Goal: Communication & Community: Answer question/provide support

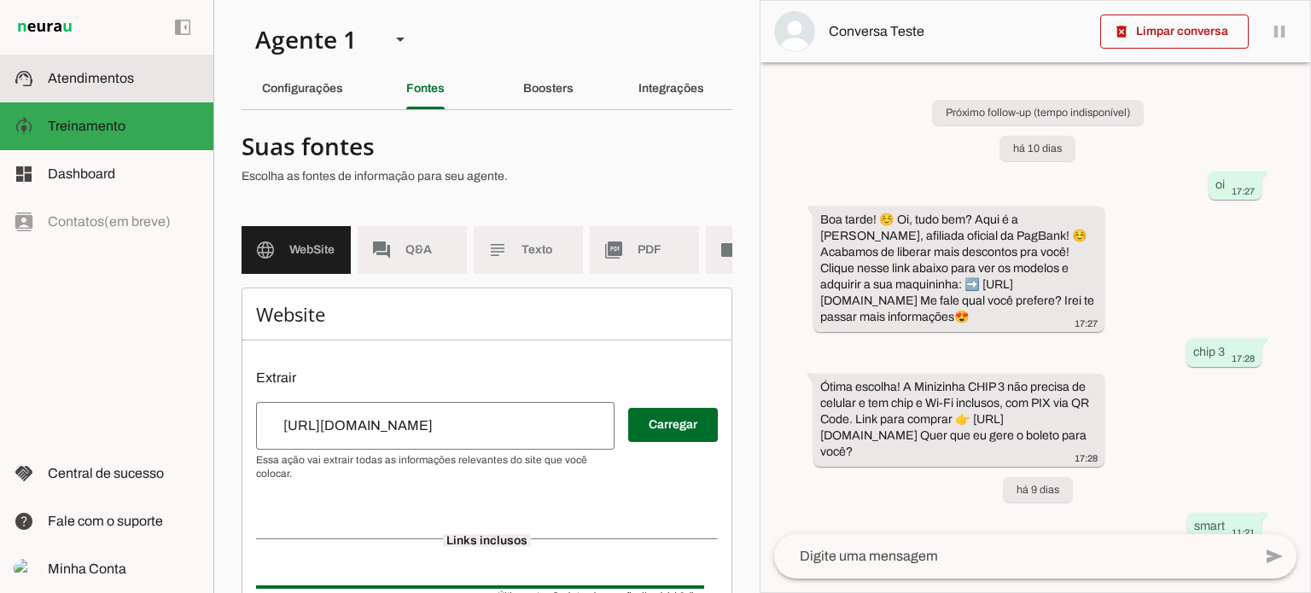
click at [120, 71] on span "Atendimentos" at bounding box center [91, 78] width 86 height 15
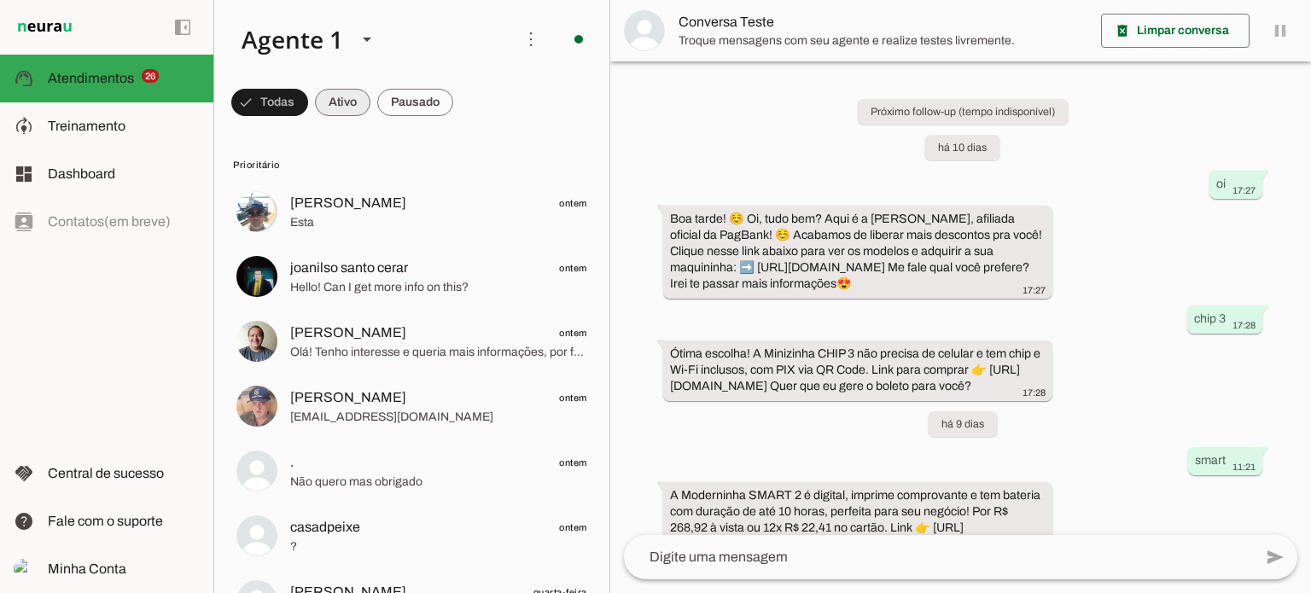
click at [308, 95] on span at bounding box center [269, 102] width 77 height 41
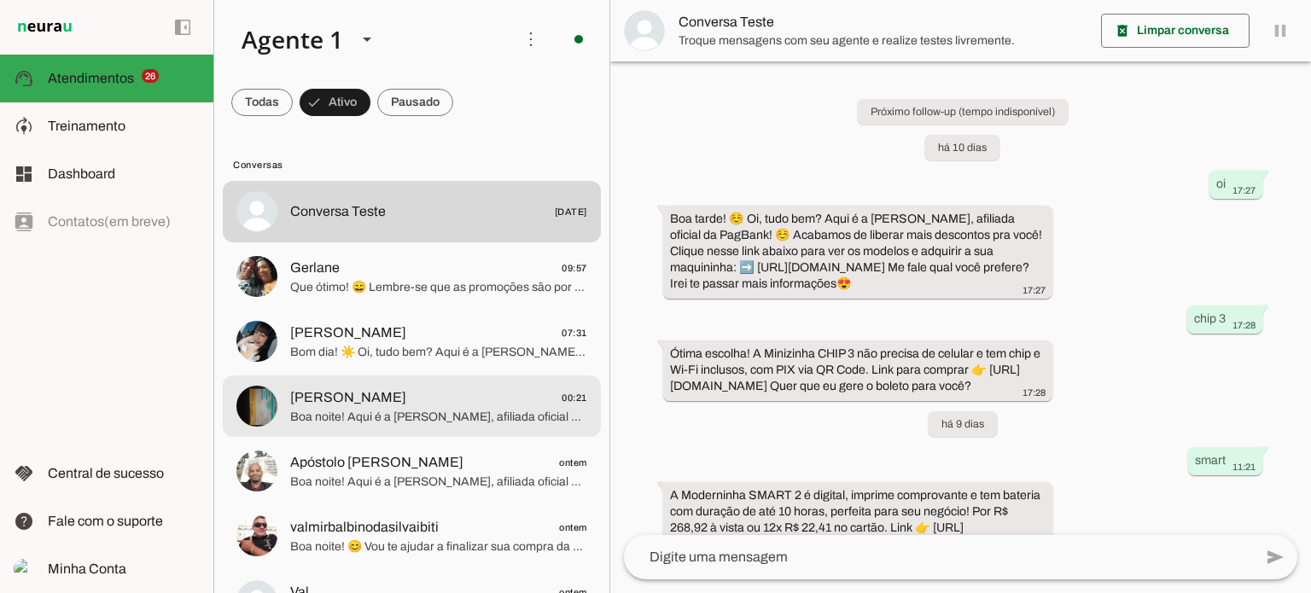
click at [422, 419] on span "Boa noite! Aqui é a [PERSON_NAME], afiliada oficial da PagBank! ☺️ Acabamos de …" at bounding box center [438, 417] width 297 height 17
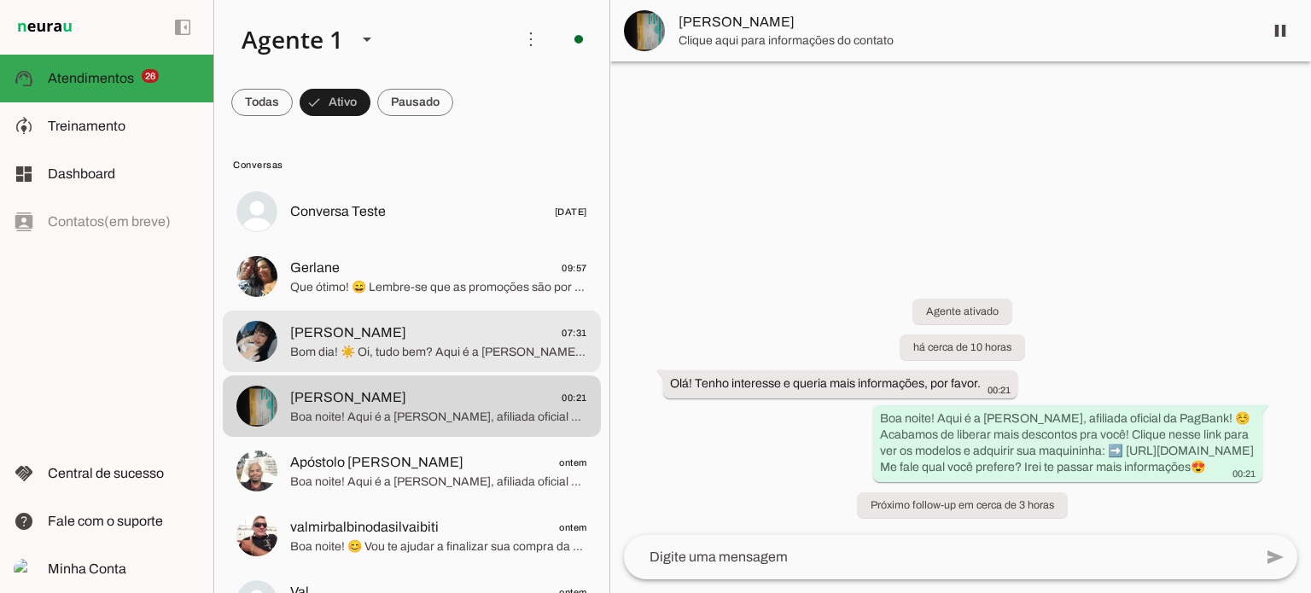
click at [410, 349] on span "Bom dia! ☀️ Oi, tudo bem? Aqui é a [PERSON_NAME], afiliada oficial da PagBank! …" at bounding box center [438, 352] width 297 height 17
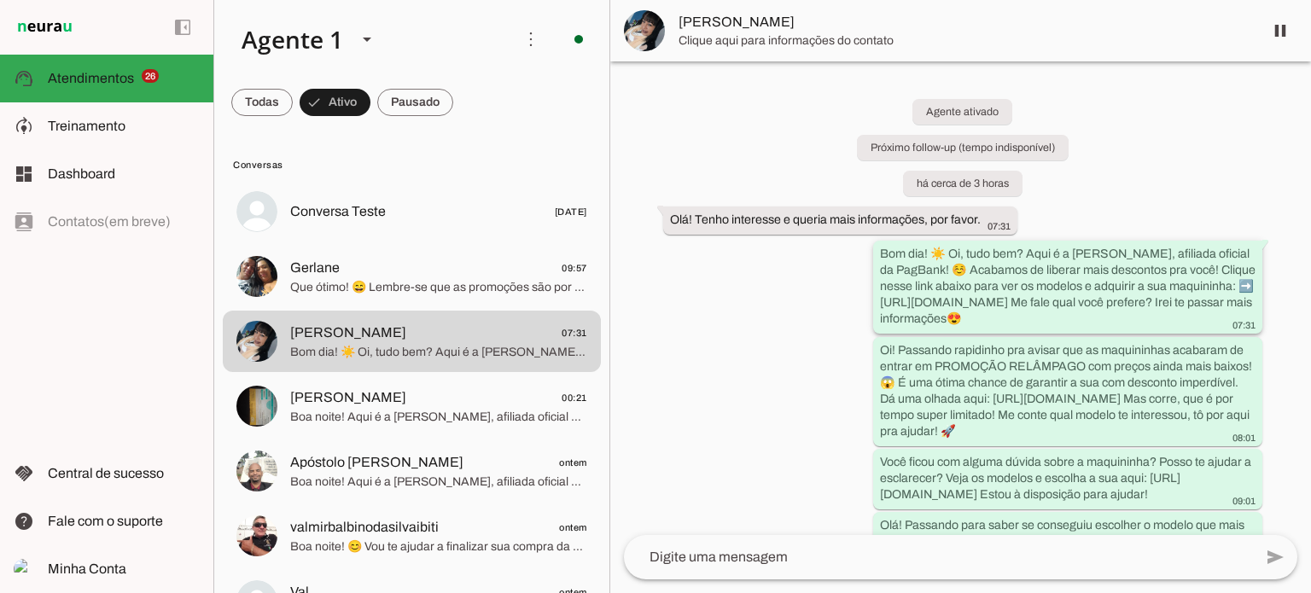
scroll to position [115, 0]
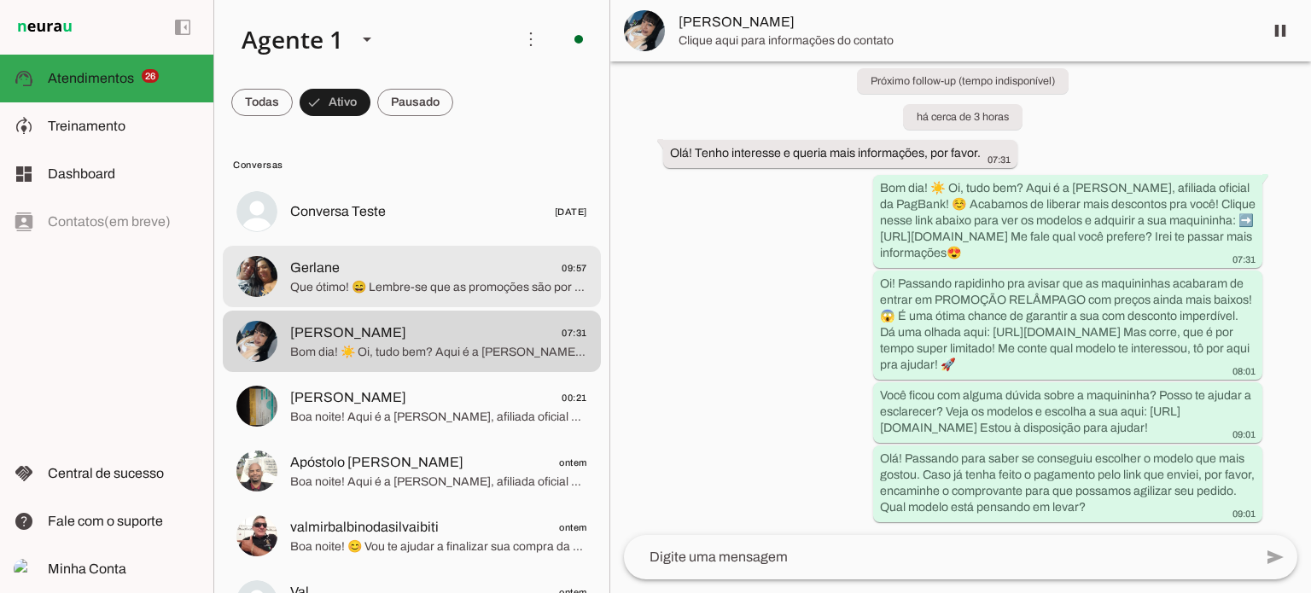
click at [418, 293] on span "Que ótimo! 😄 Lembre-se que as promoções são por tempo limitado, então o melhor …" at bounding box center [438, 287] width 297 height 17
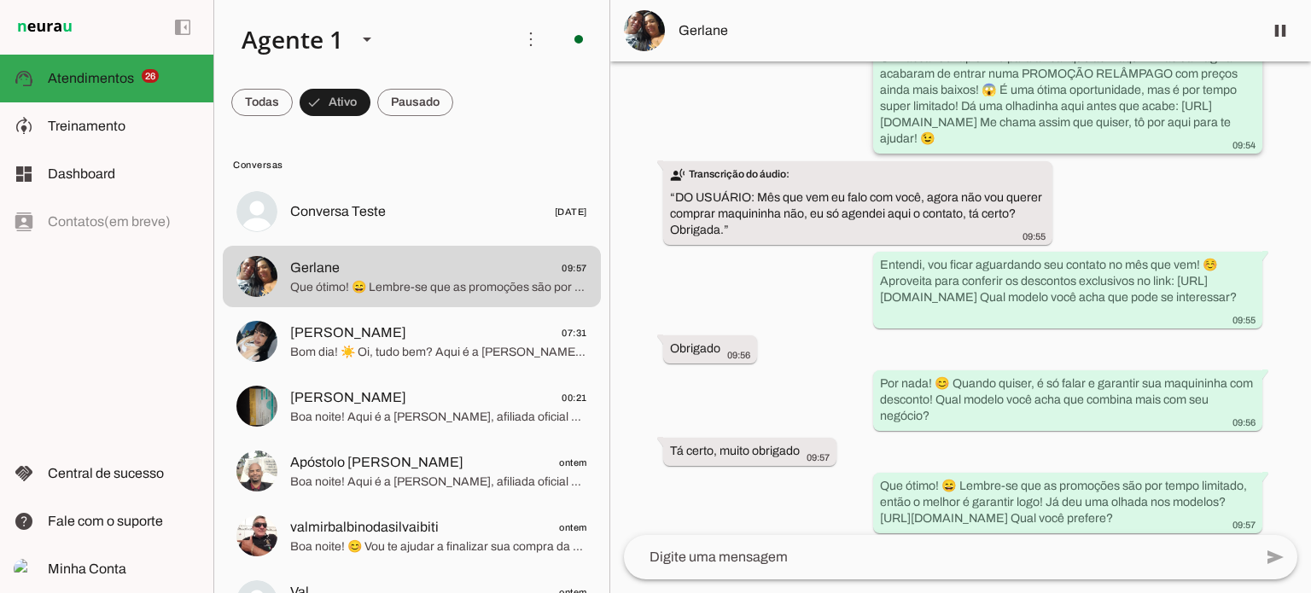
scroll to position [339, 0]
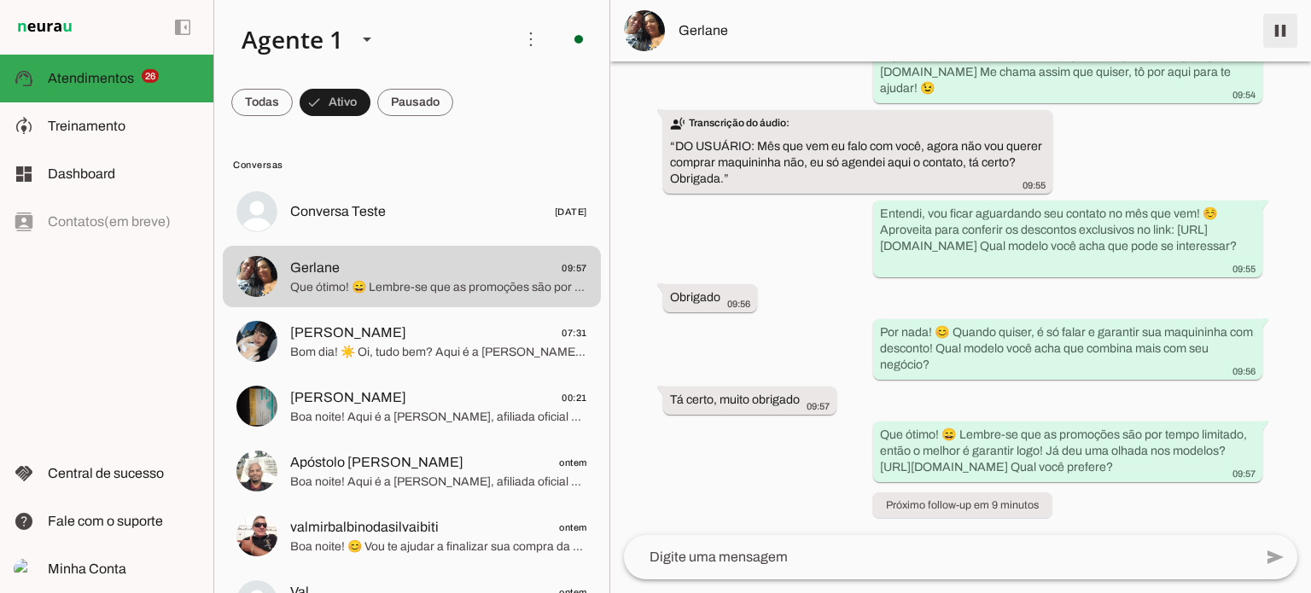
click at [1273, 26] on span at bounding box center [1280, 30] width 41 height 41
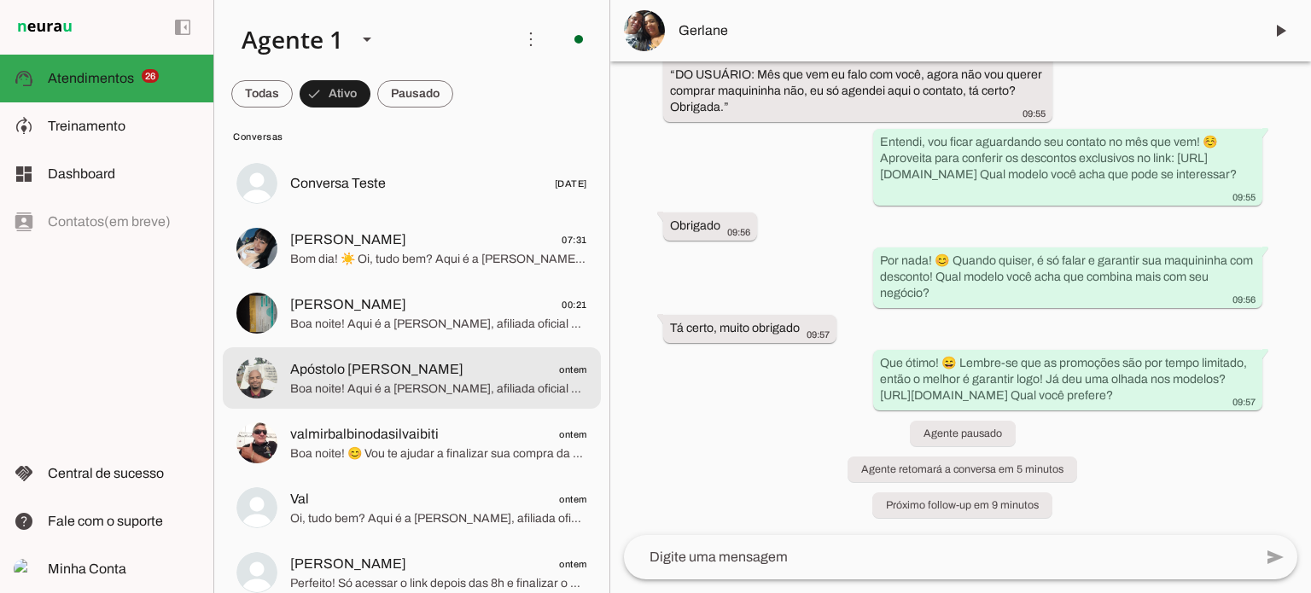
scroll to position [0, 0]
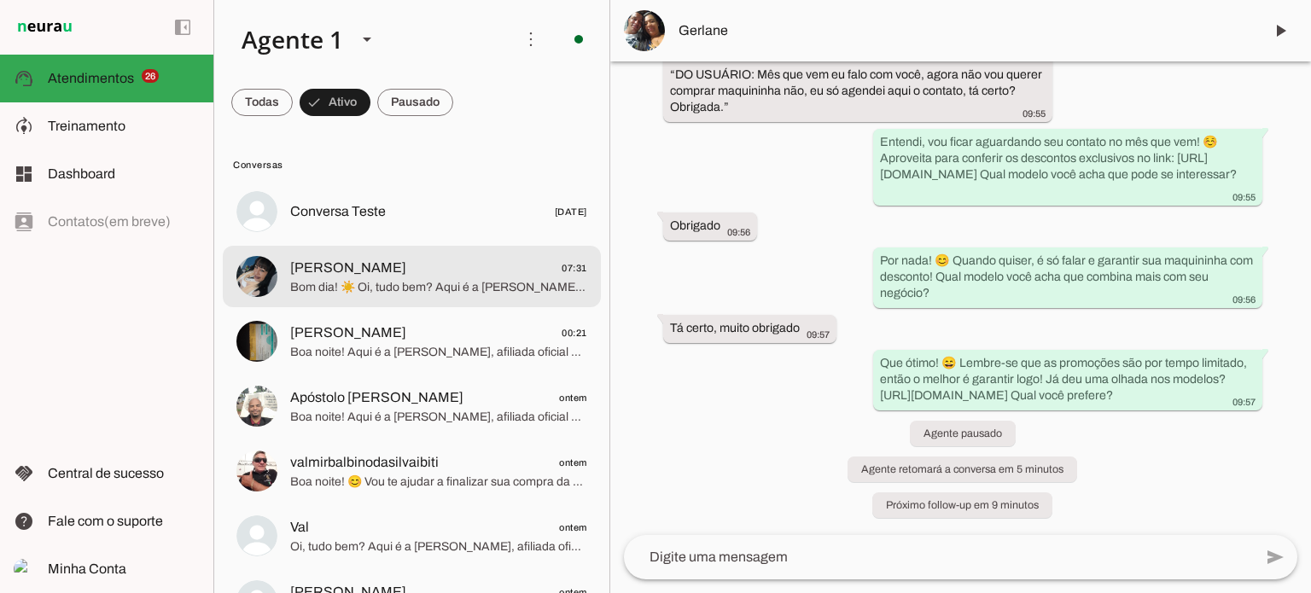
click at [459, 242] on md-item "[PERSON_NAME] 07:31 Bom dia! ☀️ Oi, tudo bem? Aqui é a [PERSON_NAME], afiliada …" at bounding box center [412, 211] width 378 height 61
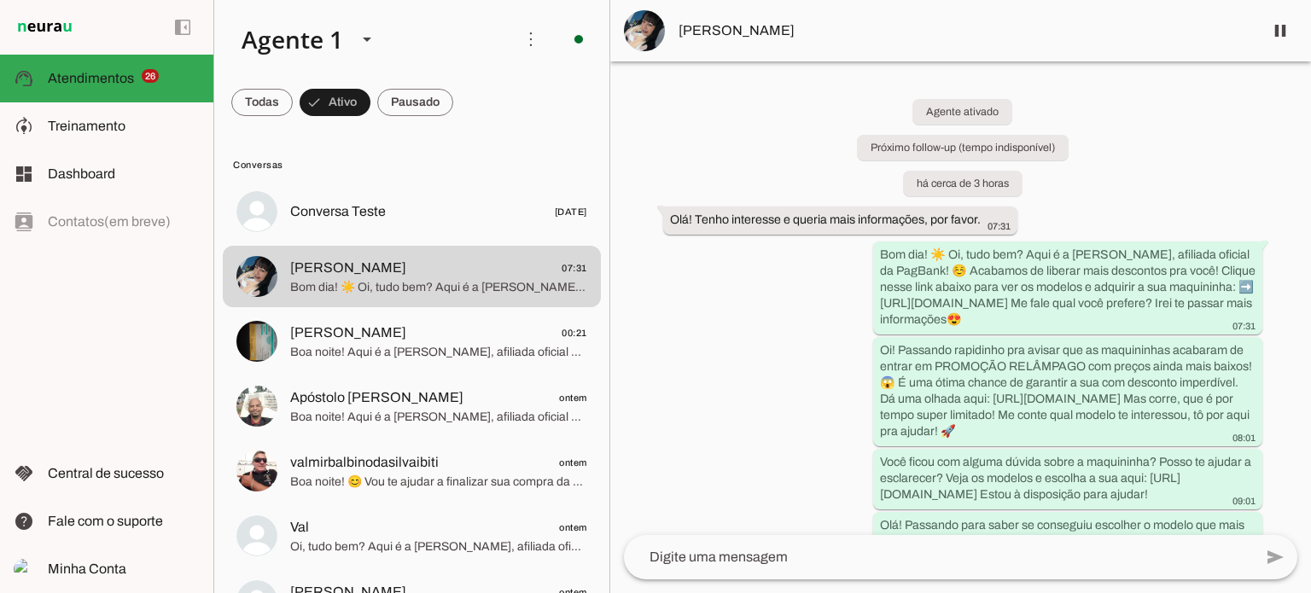
click at [730, 334] on div "Agente ativado Próximo follow-up (tempo indisponível) há cerca de 3 horas Olá! …" at bounding box center [960, 298] width 701 height 474
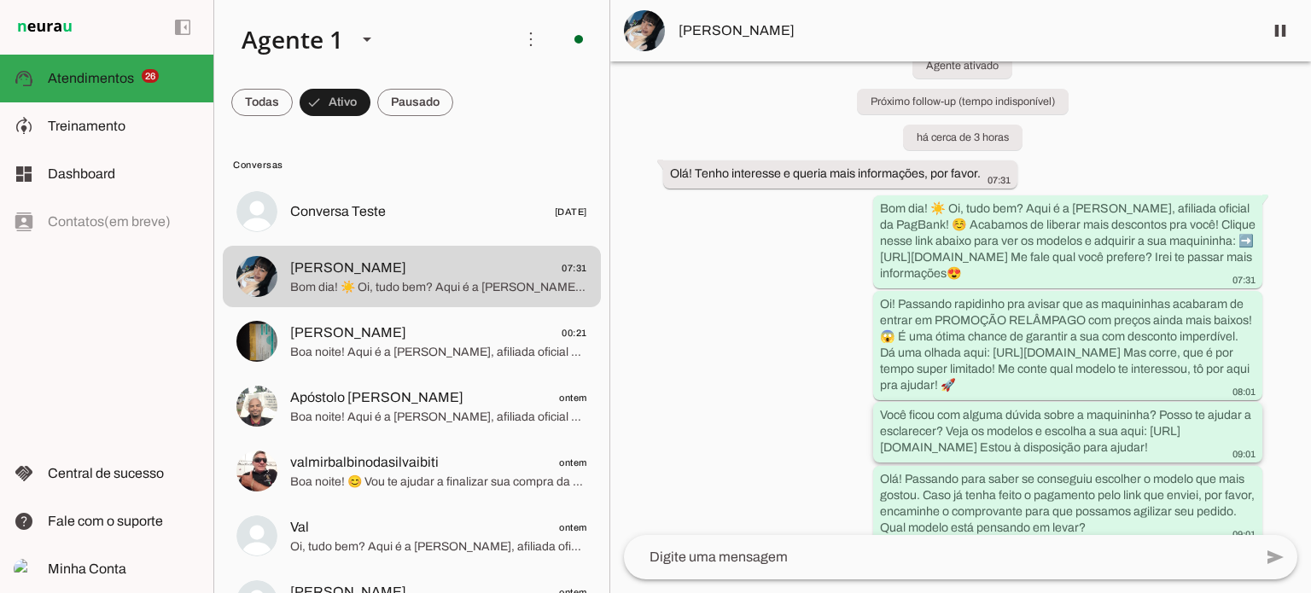
scroll to position [115, 0]
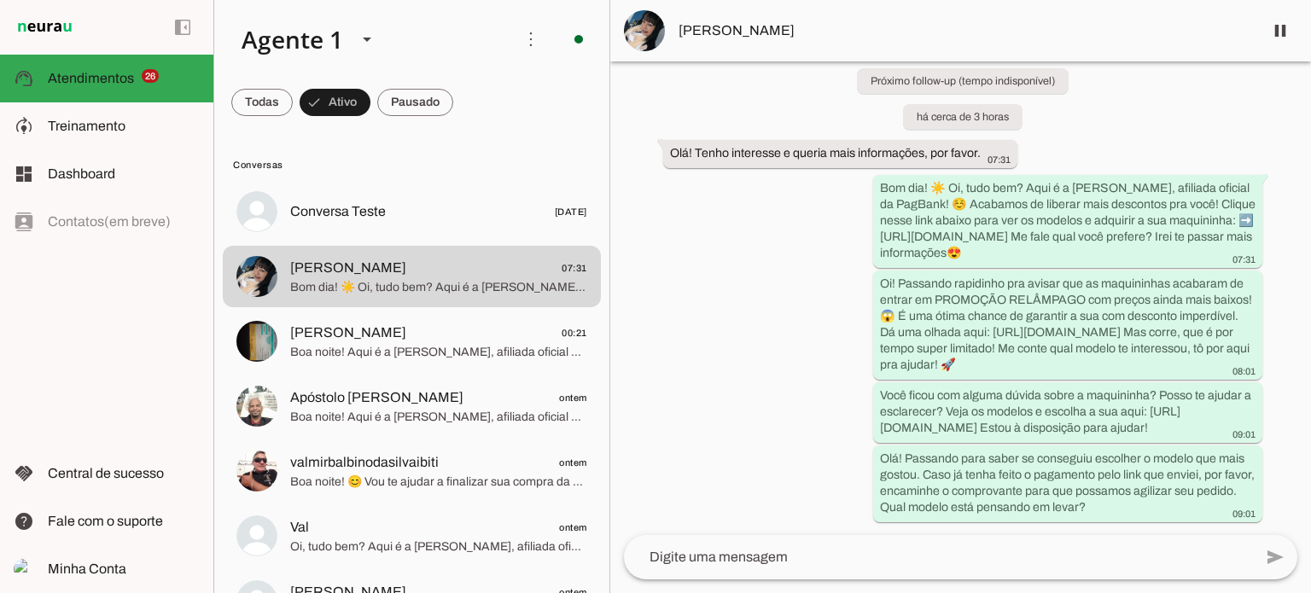
click at [735, 445] on div "Agente ativado Próximo follow-up (tempo indisponível) há cerca de 3 horas Olá! …" at bounding box center [960, 298] width 701 height 474
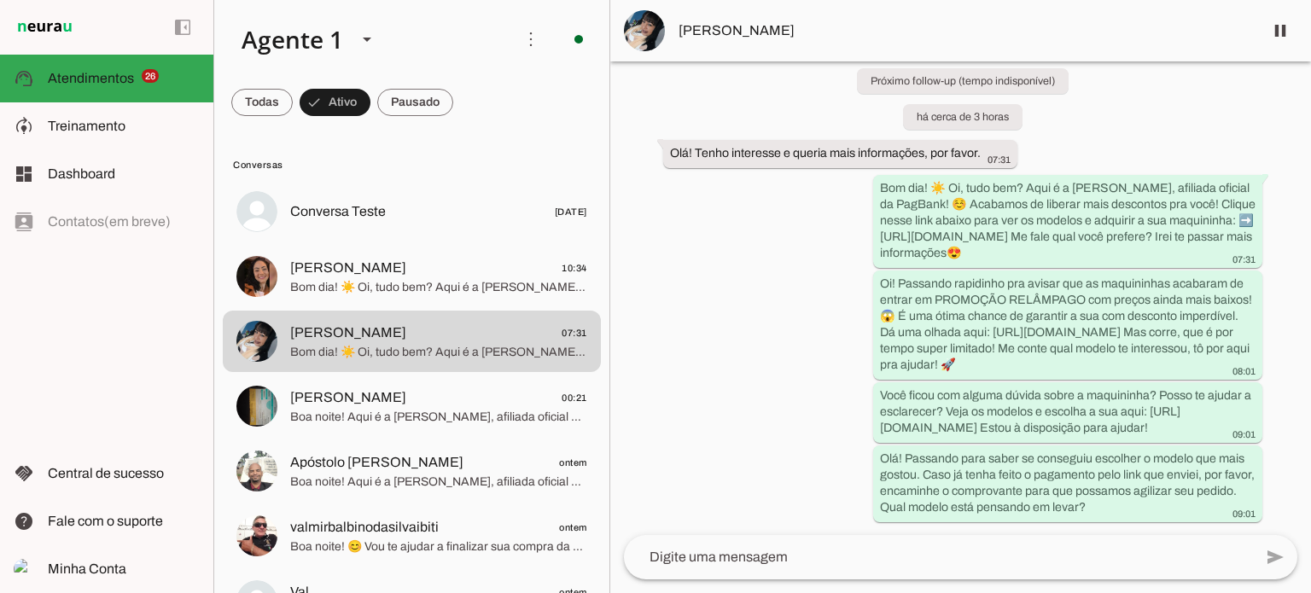
scroll to position [0, 0]
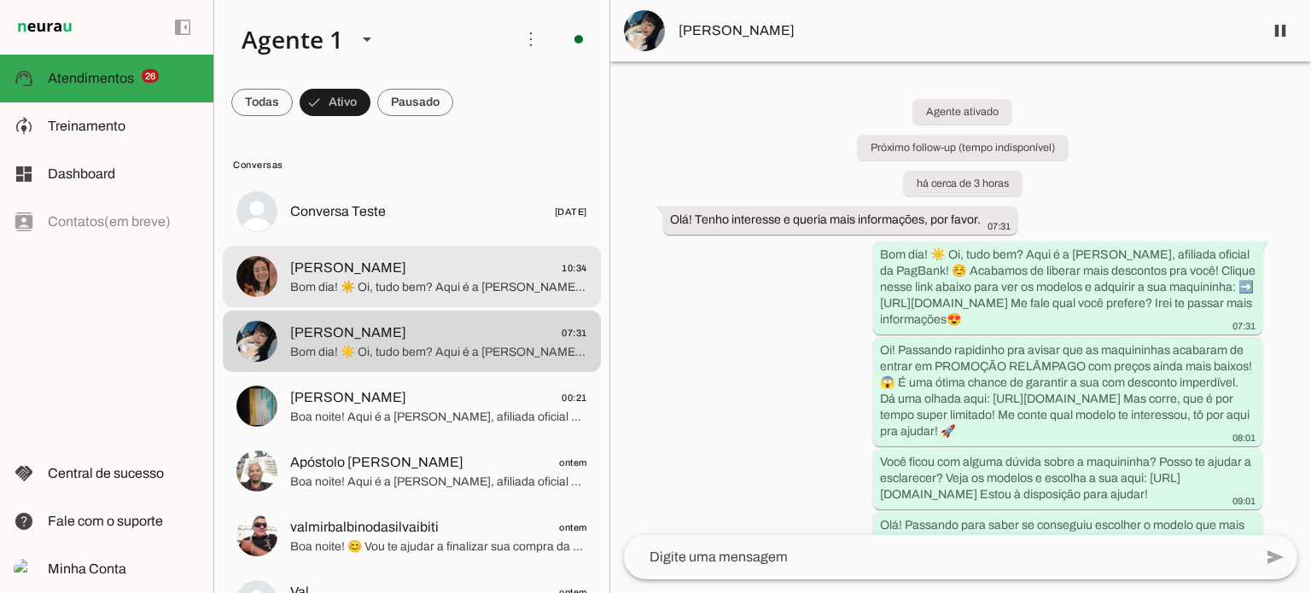
click at [404, 277] on span "[PERSON_NAME] 10:34" at bounding box center [438, 268] width 297 height 21
